Goal: Information Seeking & Learning: Find specific fact

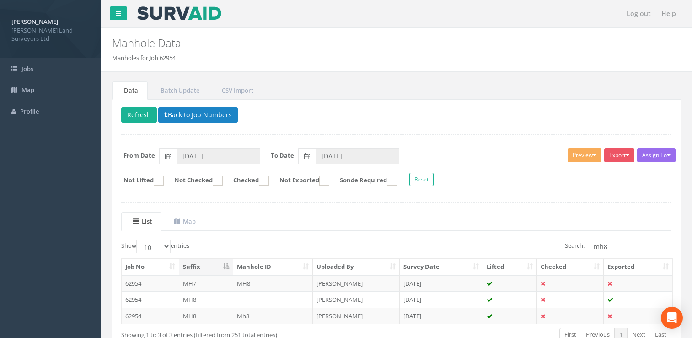
scroll to position [46, 0]
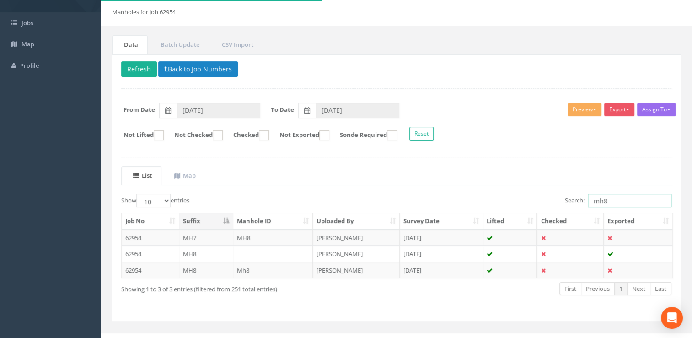
drag, startPoint x: 620, startPoint y: 197, endPoint x: 560, endPoint y: 196, distance: 60.4
click at [560, 196] on div "Search: mh8" at bounding box center [537, 201] width 268 height 16
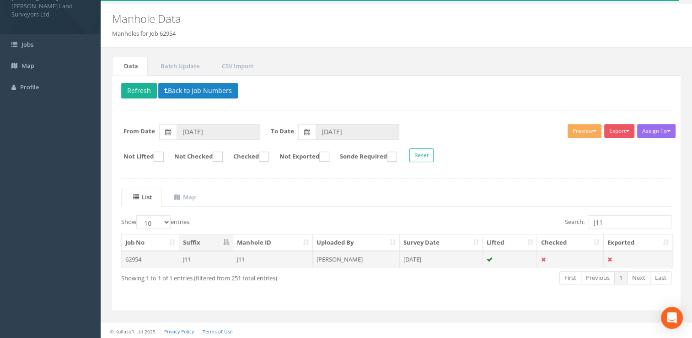
click at [438, 257] on td "[DATE]" at bounding box center [441, 259] width 83 height 16
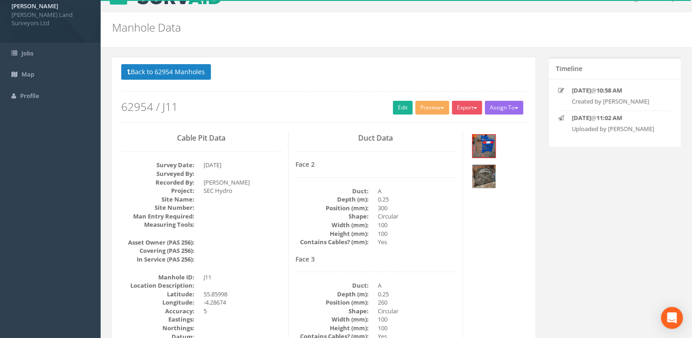
scroll to position [0, 0]
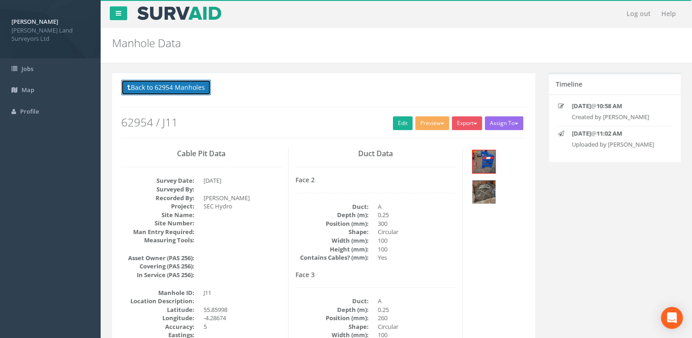
click at [155, 92] on button "Back to 62954 Manholes" at bounding box center [166, 88] width 90 height 16
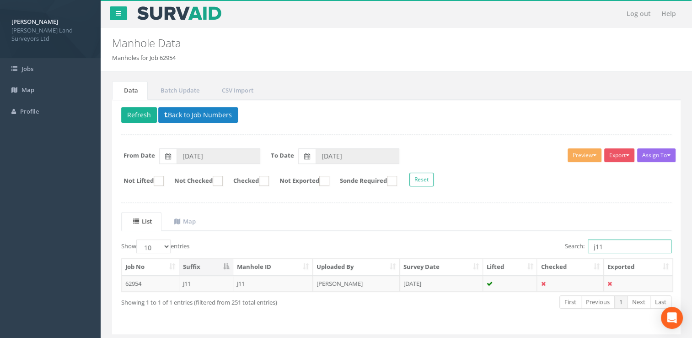
drag, startPoint x: 616, startPoint y: 244, endPoint x: 587, endPoint y: 241, distance: 28.9
click at [588, 241] on input "j11" at bounding box center [630, 246] width 84 height 14
click at [596, 245] on input "ic11" at bounding box center [630, 246] width 84 height 14
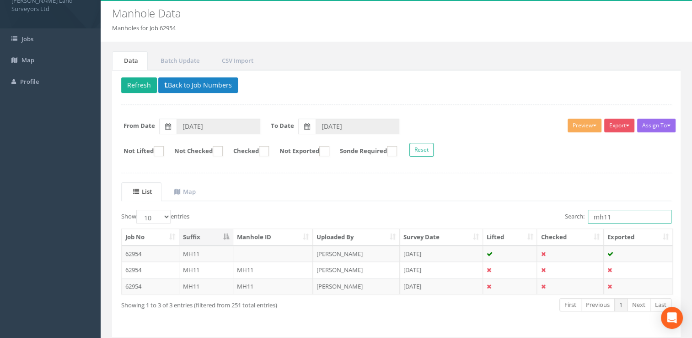
scroll to position [46, 0]
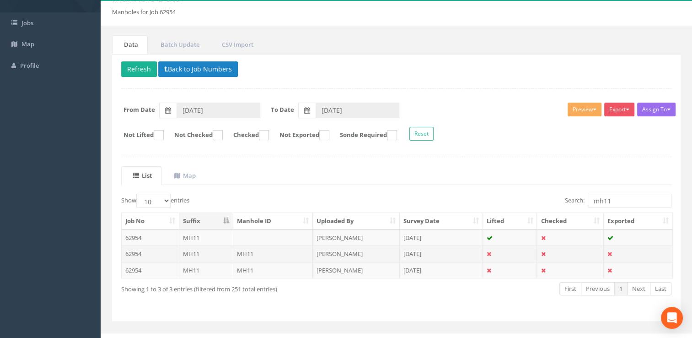
click at [372, 252] on td "[PERSON_NAME]" at bounding box center [356, 253] width 87 height 16
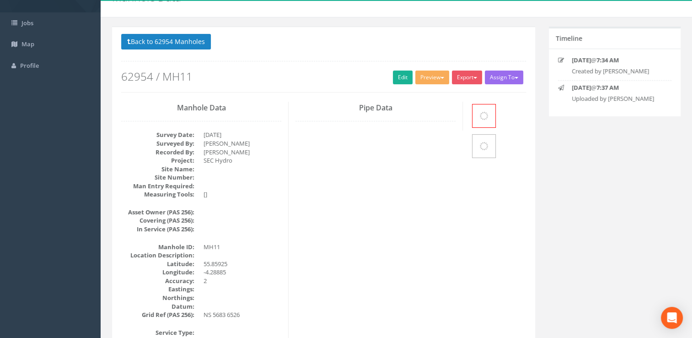
scroll to position [0, 0]
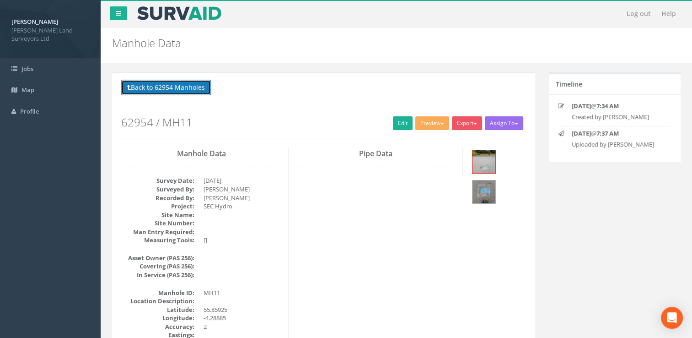
click at [131, 83] on button "Back to 62954 Manholes" at bounding box center [166, 88] width 90 height 16
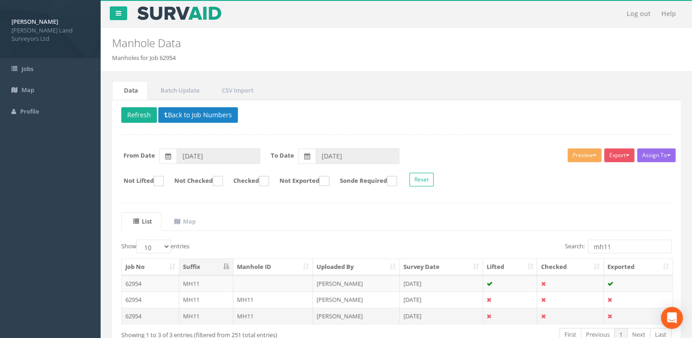
click at [340, 310] on td "[PERSON_NAME]" at bounding box center [356, 315] width 87 height 16
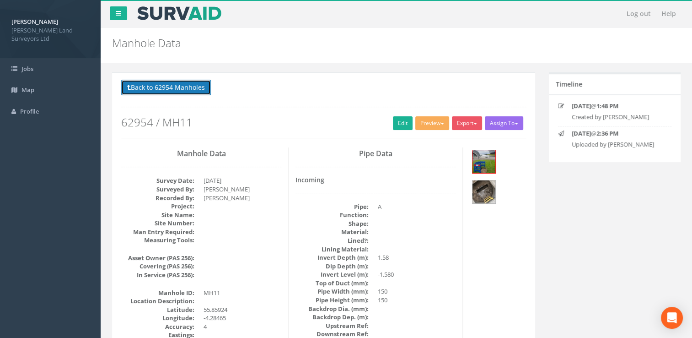
click at [191, 80] on button "Back to 62954 Manholes" at bounding box center [166, 88] width 90 height 16
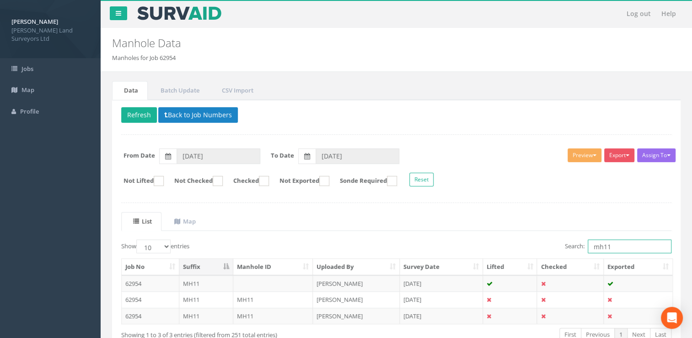
drag, startPoint x: 603, startPoint y: 248, endPoint x: 580, endPoint y: 245, distance: 22.6
click at [580, 245] on label "Search: mh11" at bounding box center [618, 246] width 107 height 14
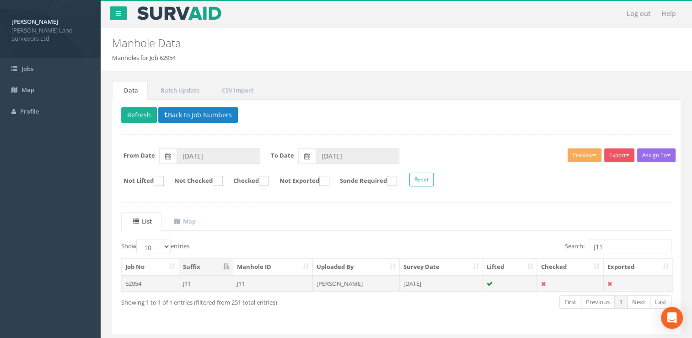
click at [432, 281] on td "[DATE]" at bounding box center [441, 283] width 83 height 16
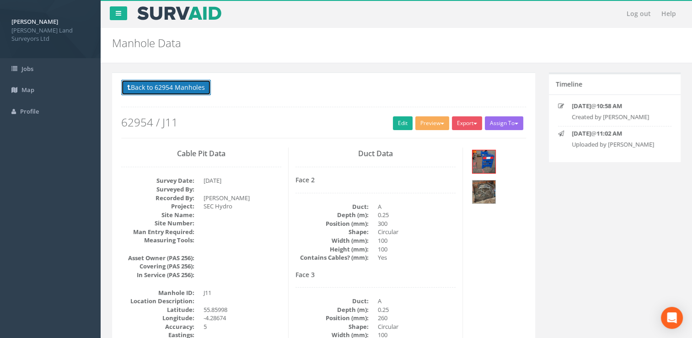
click at [169, 86] on button "Back to 62954 Manholes" at bounding box center [166, 88] width 90 height 16
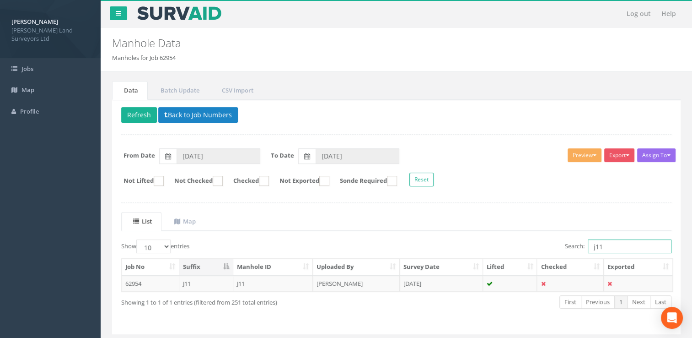
click at [595, 244] on input "j11" at bounding box center [630, 246] width 84 height 14
drag, startPoint x: 594, startPoint y: 244, endPoint x: 588, endPoint y: 245, distance: 6.0
click at [588, 245] on input "j11" at bounding box center [630, 246] width 84 height 14
drag, startPoint x: 604, startPoint y: 244, endPoint x: 572, endPoint y: 240, distance: 32.3
click at [572, 240] on label "Search: j11" at bounding box center [618, 246] width 107 height 14
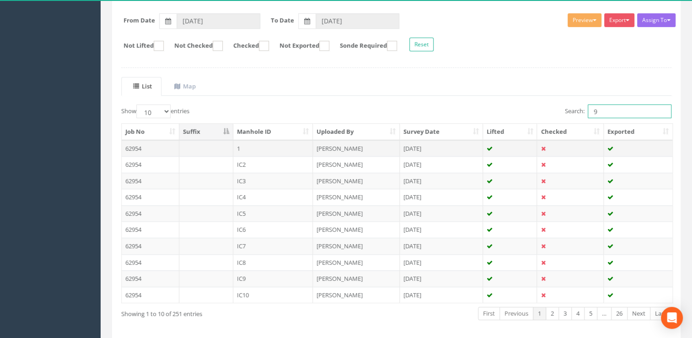
scroll to position [170, 0]
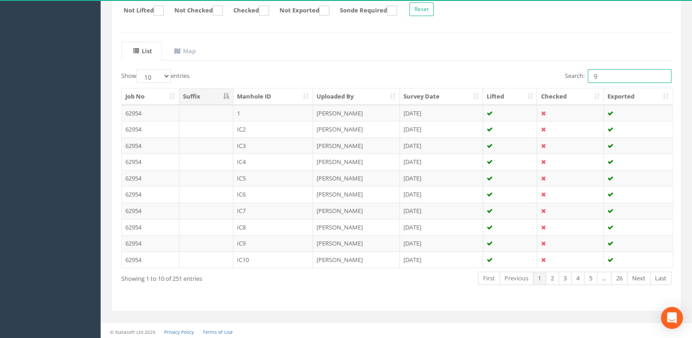
click at [593, 75] on input "9" at bounding box center [630, 76] width 84 height 14
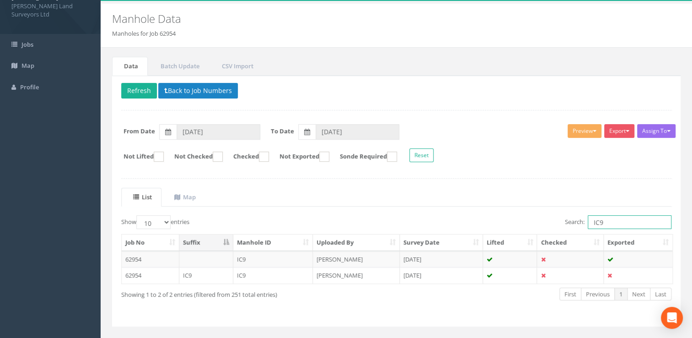
scroll to position [40, 0]
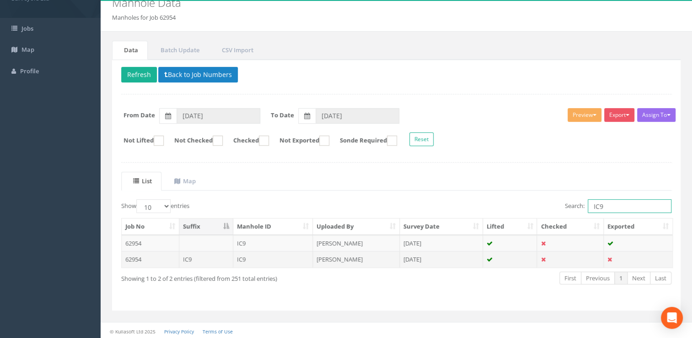
type input "IC9"
click at [360, 259] on td "[PERSON_NAME]" at bounding box center [356, 259] width 87 height 16
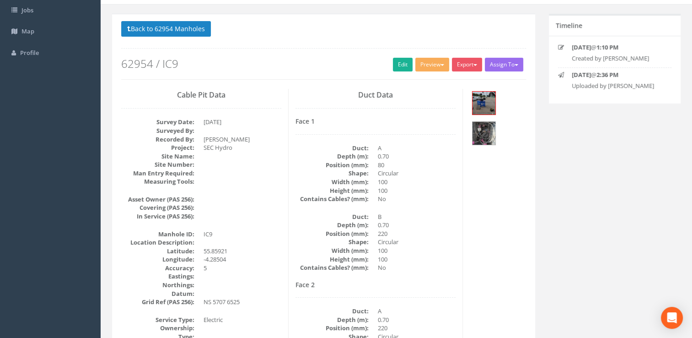
scroll to position [0, 0]
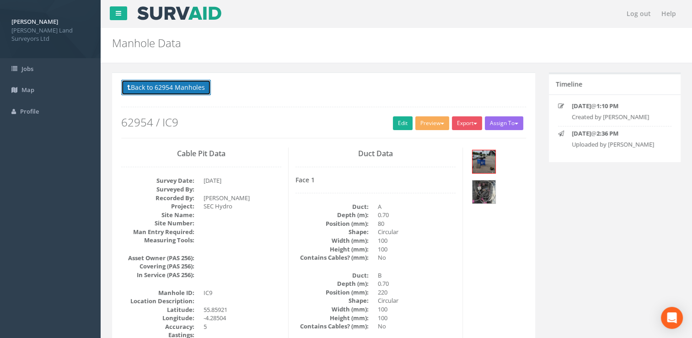
click at [147, 85] on button "Back to 62954 Manholes" at bounding box center [166, 88] width 90 height 16
